Goal: Task Accomplishment & Management: Use online tool/utility

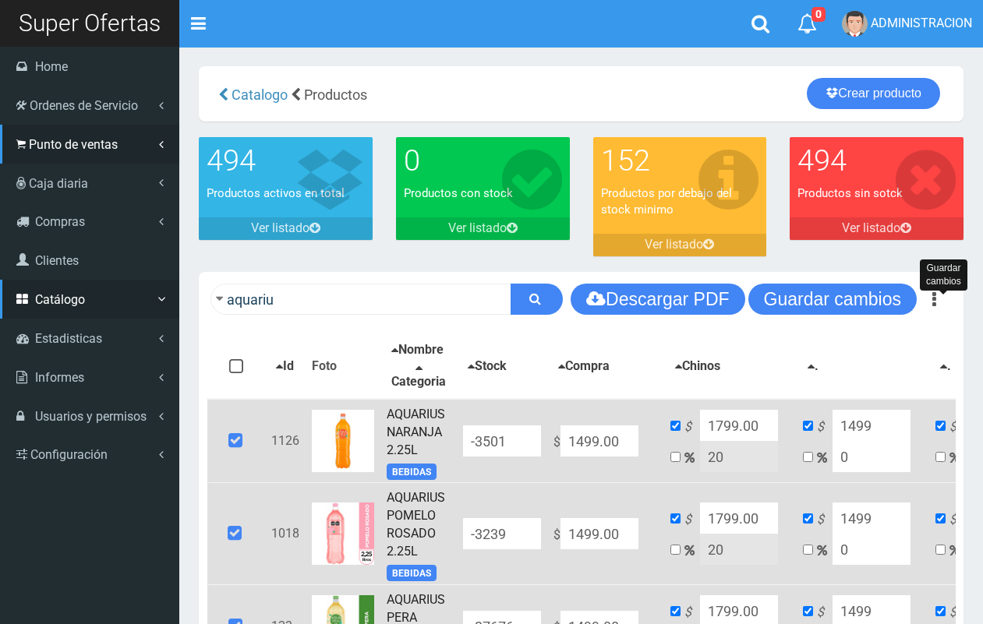
scroll to position [218, 0]
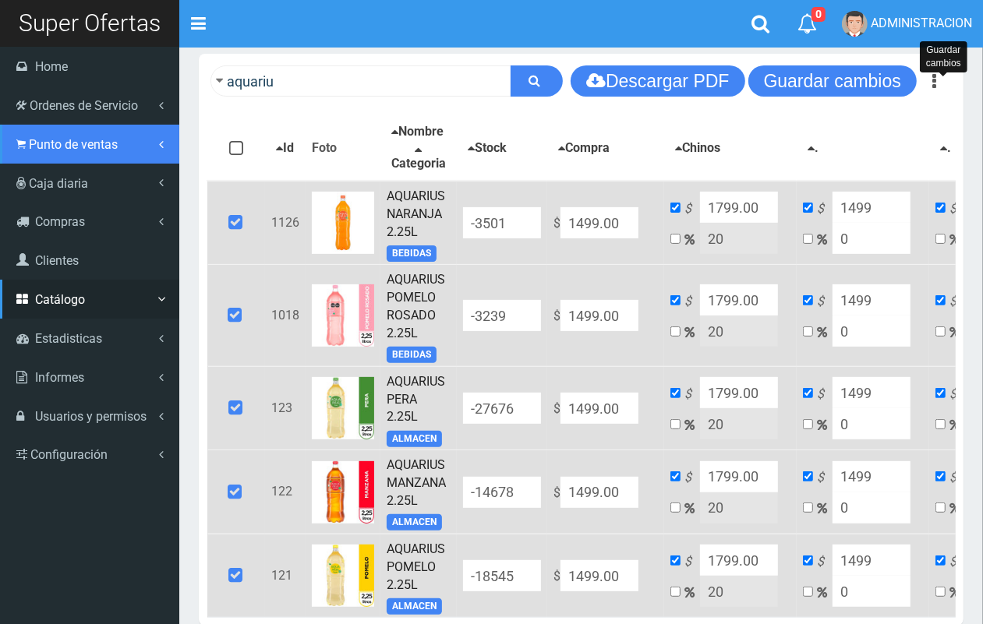
click at [43, 147] on span "Punto de ventas" at bounding box center [73, 144] width 89 height 15
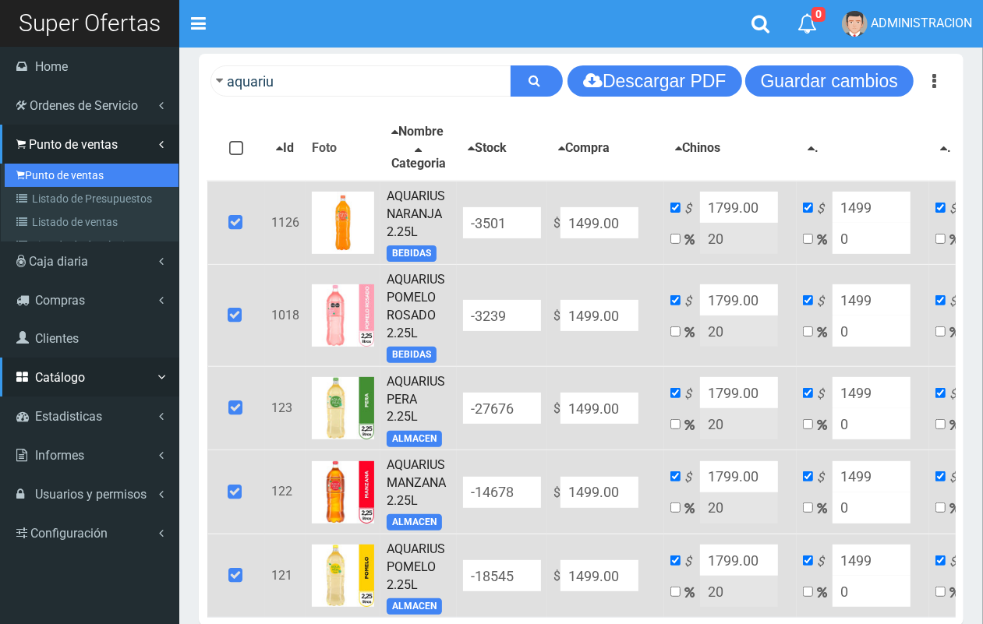
click at [47, 168] on link "Punto de ventas" at bounding box center [92, 175] width 174 height 23
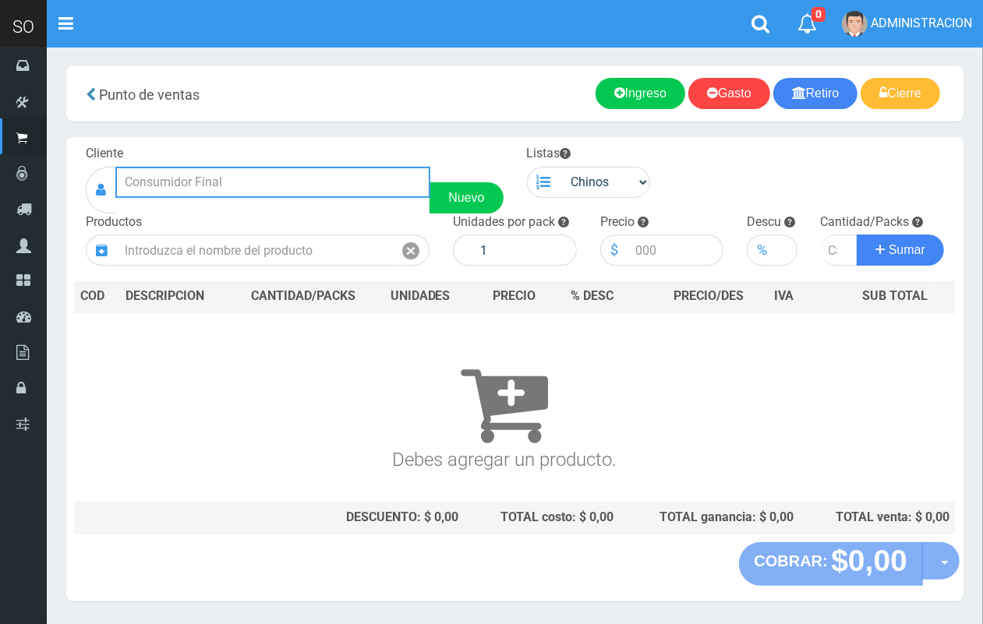
click at [210, 184] on input "text" at bounding box center [272, 182] width 315 height 31
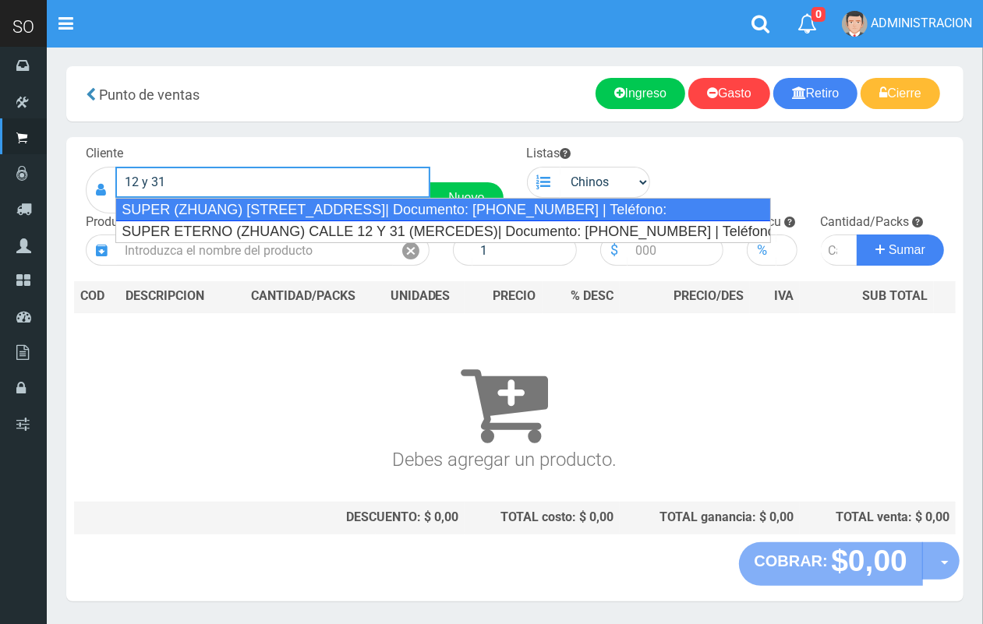
drag, startPoint x: 232, startPoint y: 204, endPoint x: 548, endPoint y: 225, distance: 317.1
click at [235, 207] on div "SUPER (ZHUANG) CALLE 12 Y 31| Documento: 4268748617863 | Teléfono:" at bounding box center [442, 209] width 655 height 23
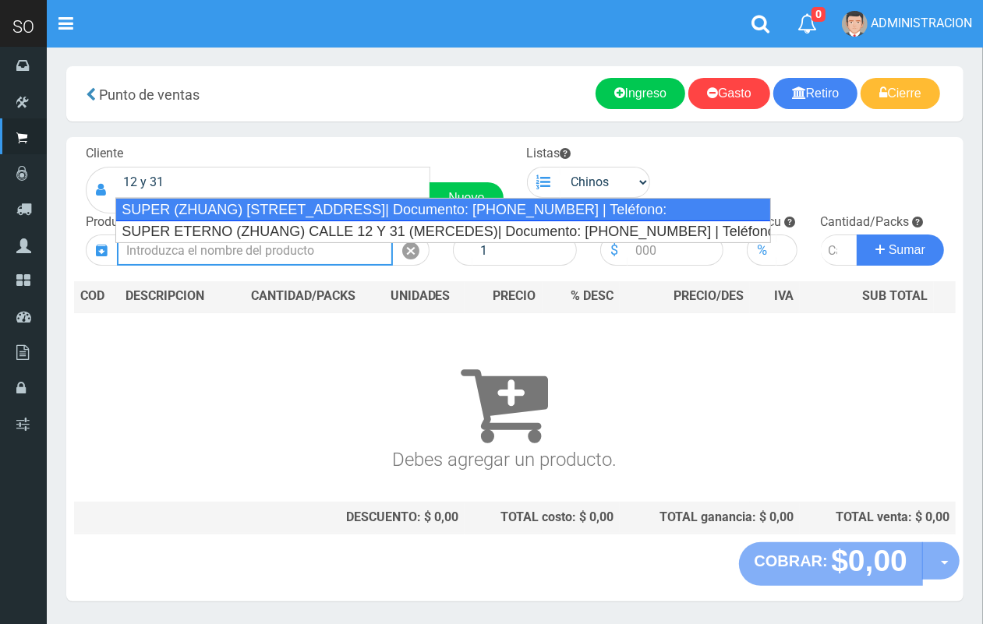
type input "SUPER (ZHUANG) CALLE 12 Y 31| Documento: 4268748617863 | Teléfono:"
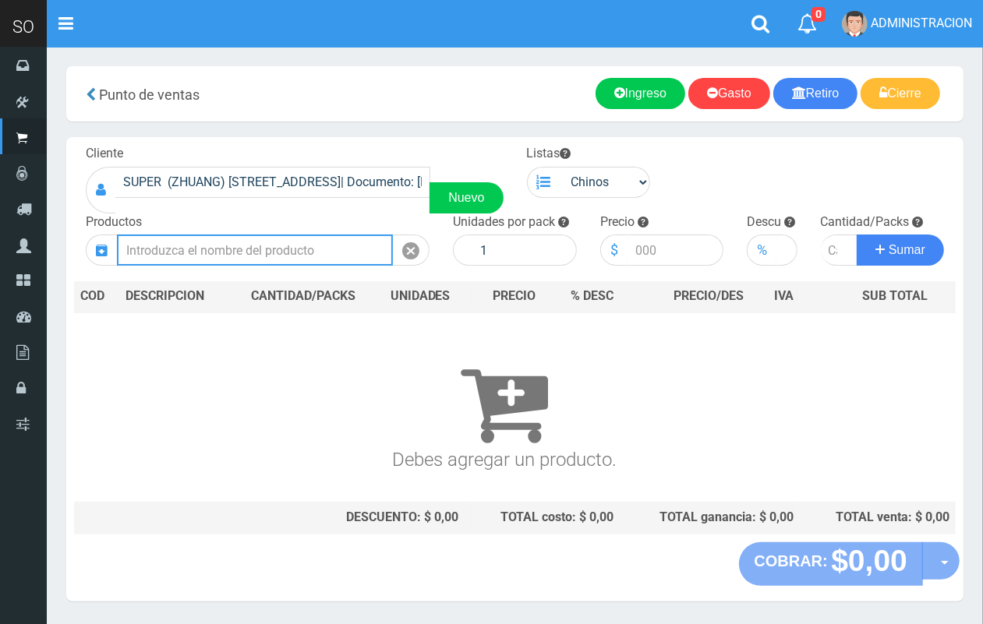
click at [267, 247] on input "text" at bounding box center [255, 250] width 276 height 31
